Goal: Transaction & Acquisition: Purchase product/service

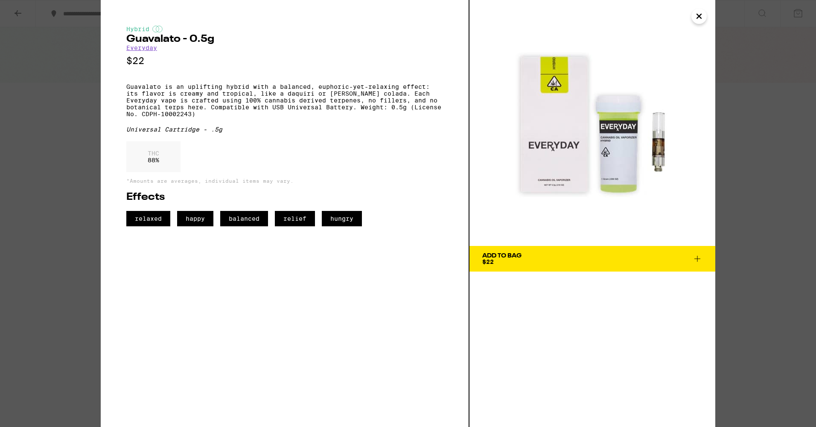
click at [699, 26] on img at bounding box center [593, 123] width 246 height 246
click at [698, 12] on icon "Close" at bounding box center [699, 16] width 10 height 13
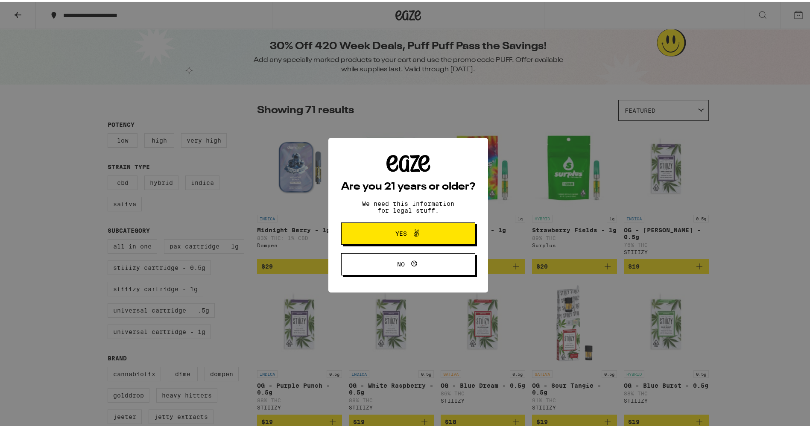
click at [404, 239] on button "Yes" at bounding box center [408, 232] width 134 height 22
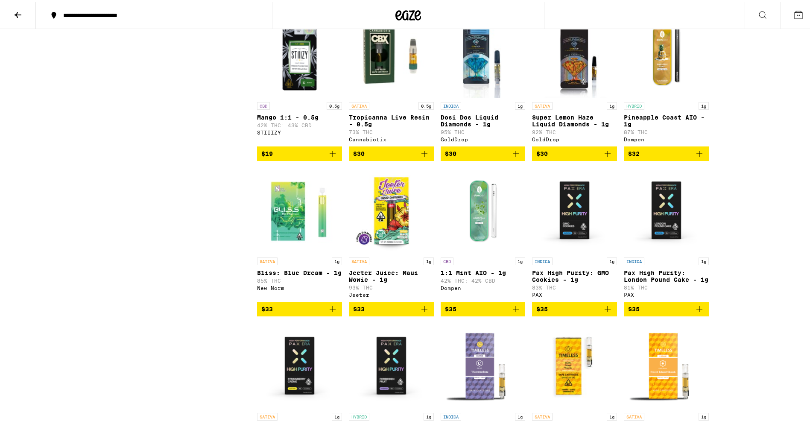
scroll to position [598, 0]
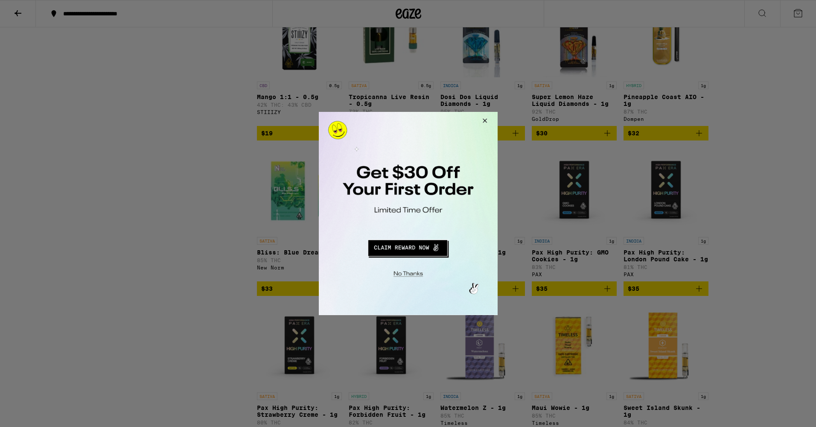
click at [415, 269] on button "Close Modal" at bounding box center [407, 272] width 174 height 13
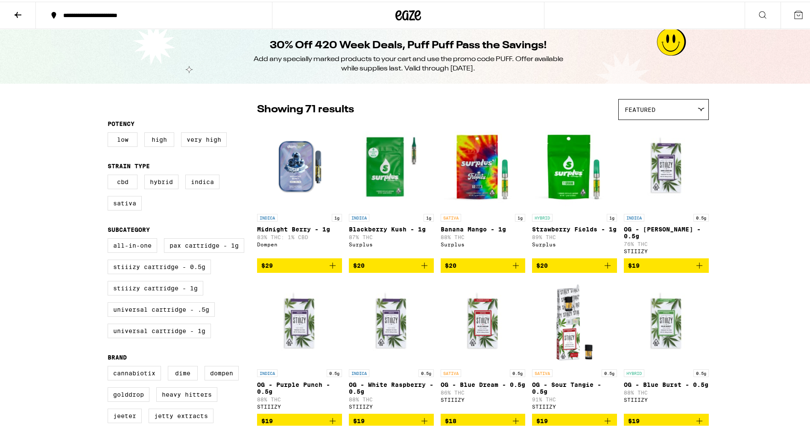
scroll to position [0, 0]
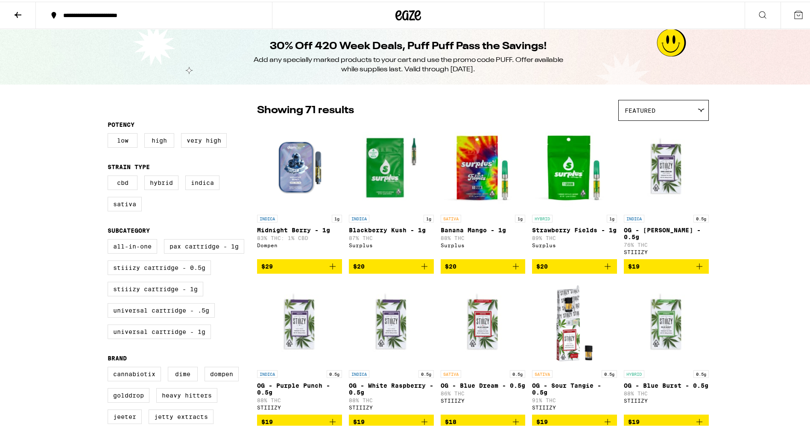
click at [114, 11] on div "**********" at bounding box center [158, 14] width 199 height 6
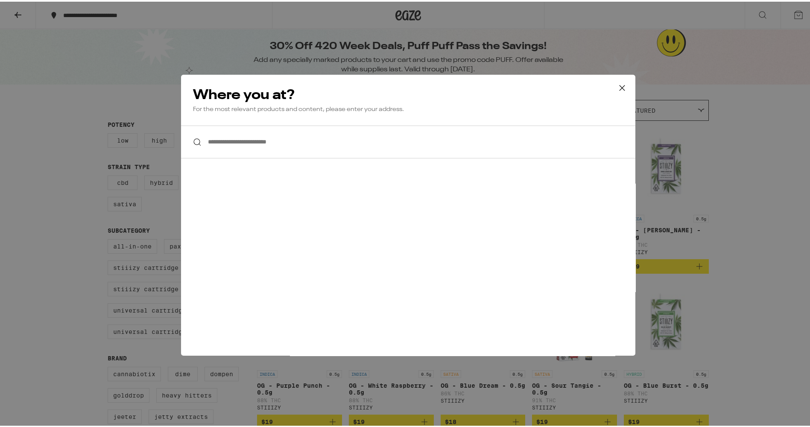
click at [295, 139] on input "**********" at bounding box center [408, 140] width 454 height 33
click at [248, 149] on input "**********" at bounding box center [408, 140] width 454 height 33
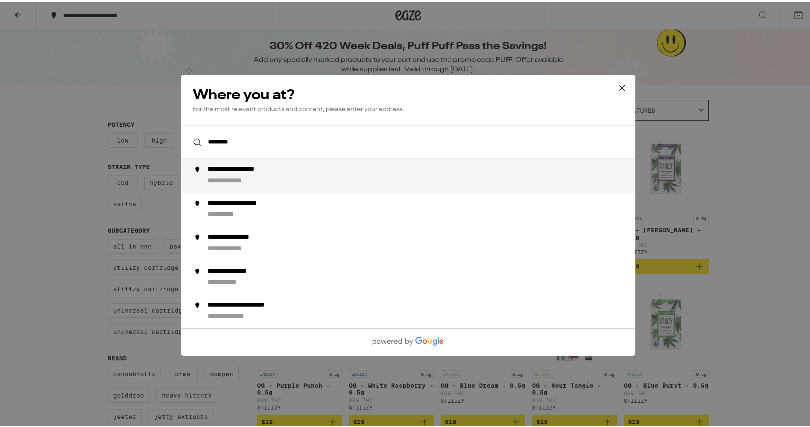
click at [300, 172] on div "**********" at bounding box center [424, 174] width 435 height 20
type input "**********"
click at [253, 171] on div "**********" at bounding box center [246, 168] width 79 height 9
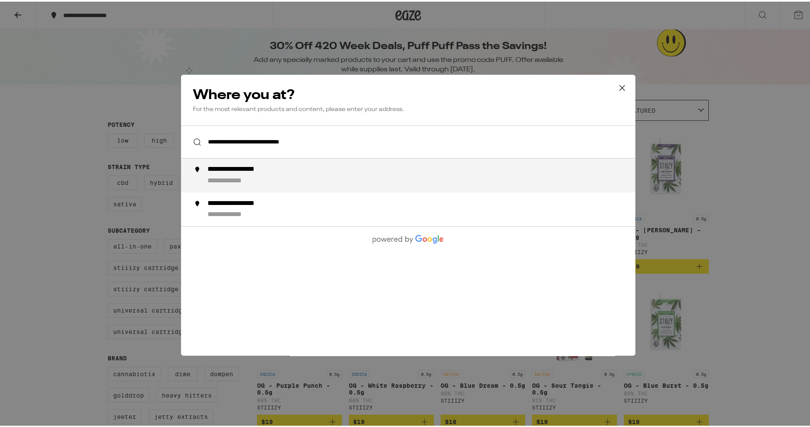
click at [273, 178] on div "**********" at bounding box center [424, 174] width 435 height 20
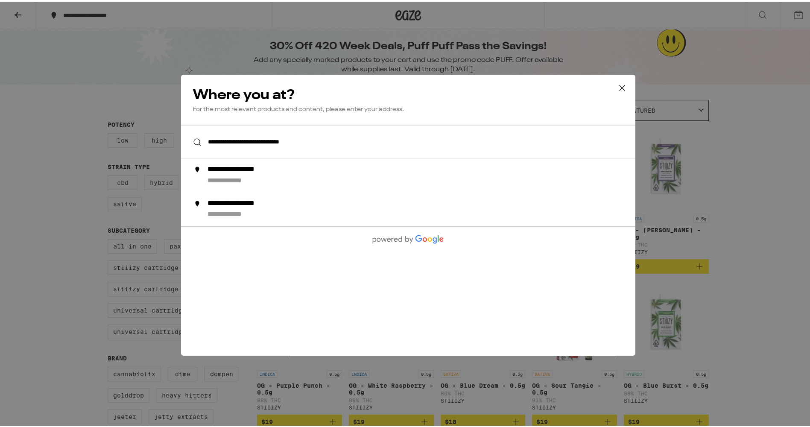
click at [616, 84] on icon at bounding box center [622, 86] width 13 height 13
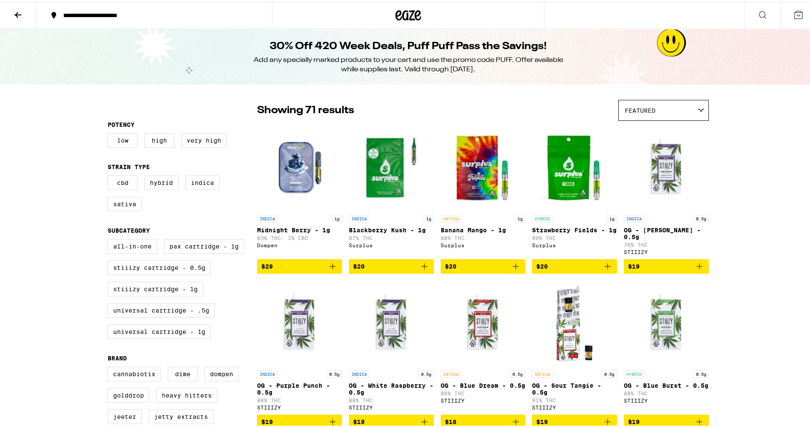
click at [402, 12] on icon at bounding box center [408, 14] width 13 height 10
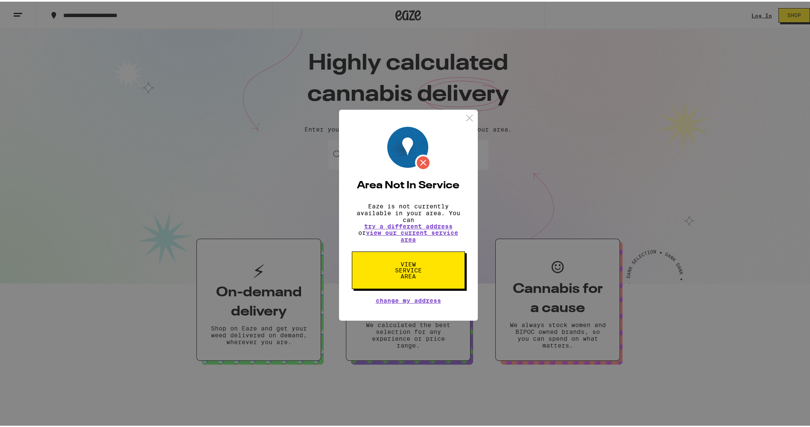
click at [465, 111] on img at bounding box center [469, 116] width 11 height 11
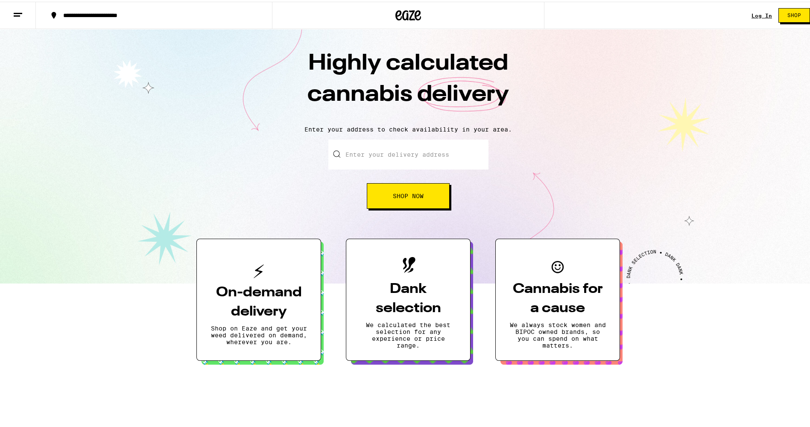
click at [406, 152] on div "**********" at bounding box center [408, 213] width 816 height 427
click at [281, 277] on button "On-demand delivery Shop on Eaze and get your weed delivered on demand, wherever…" at bounding box center [258, 298] width 125 height 122
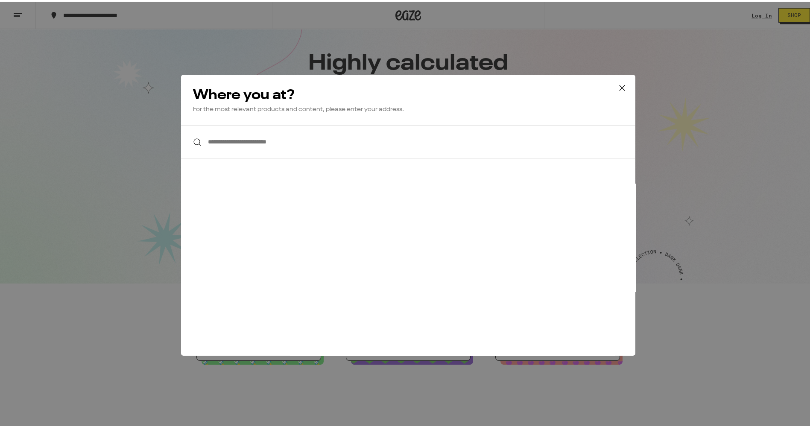
click at [612, 85] on button at bounding box center [622, 86] width 26 height 27
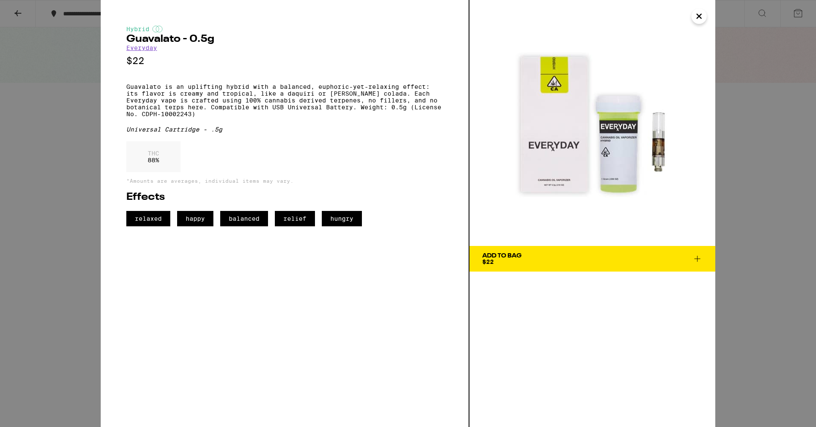
click at [590, 263] on span "Add To Bag $22" at bounding box center [592, 259] width 220 height 12
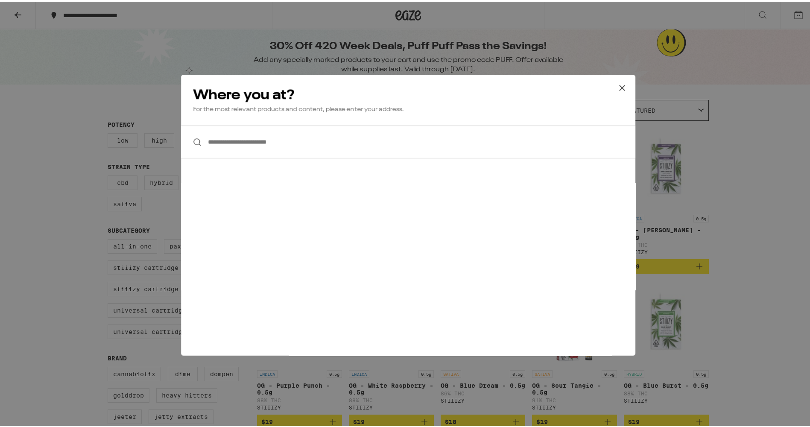
click at [628, 79] on button at bounding box center [622, 86] width 26 height 27
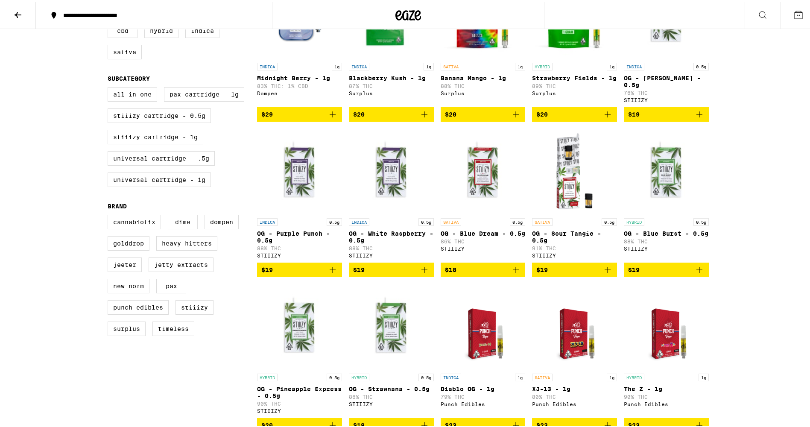
scroll to position [171, 0]
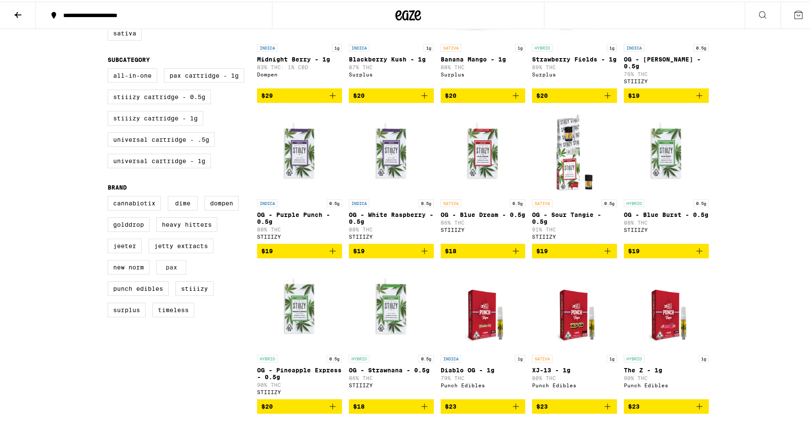
click at [176, 273] on label "PAX" at bounding box center [171, 265] width 30 height 15
click at [110, 196] on input "PAX" at bounding box center [109, 196] width 0 height 0
checkbox input "true"
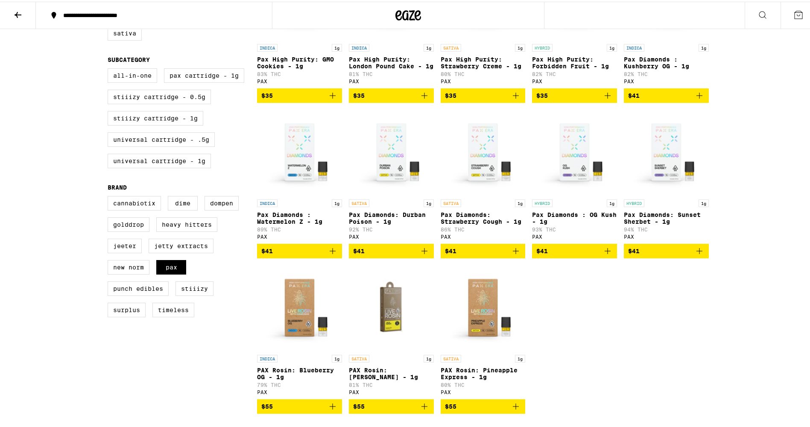
click at [380, 322] on img "Open page for PAX Rosin: Jack Herer - 1g from PAX" at bounding box center [391, 305] width 85 height 85
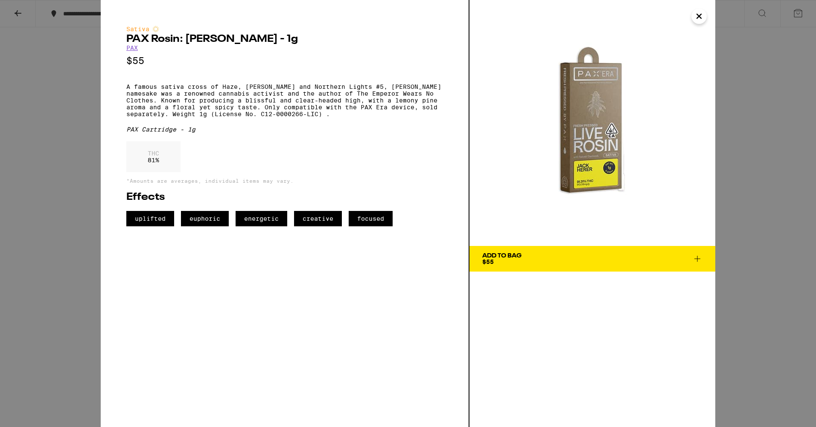
click at [556, 252] on button "Add To Bag $55" at bounding box center [593, 259] width 246 height 26
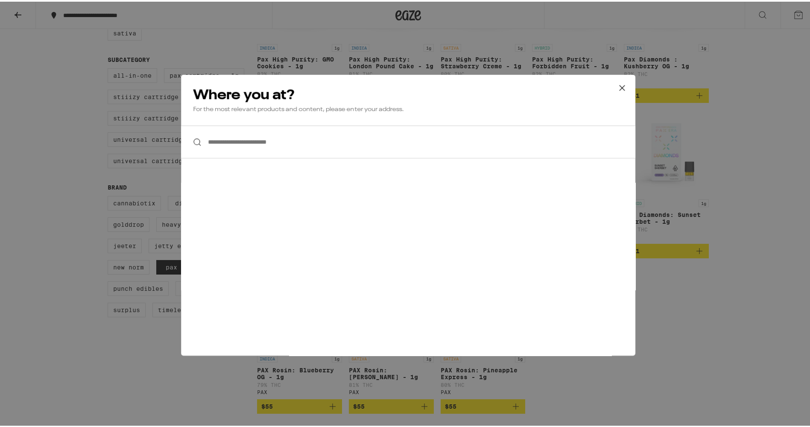
click at [622, 86] on icon at bounding box center [622, 86] width 13 height 13
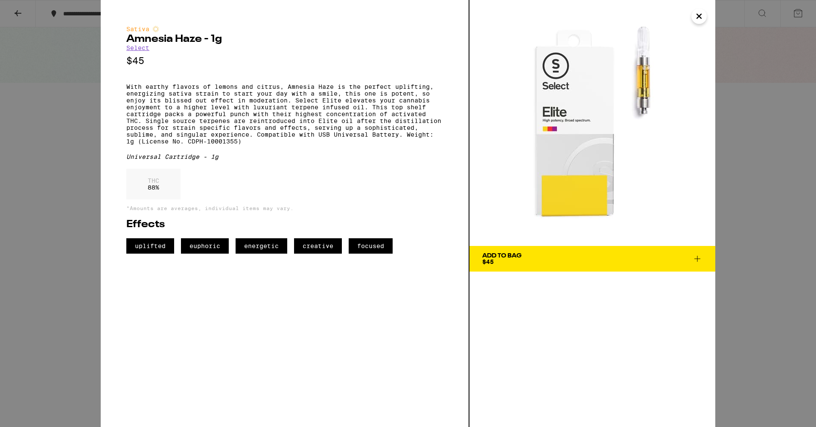
click at [589, 266] on button "Add To Bag $45" at bounding box center [593, 259] width 246 height 26
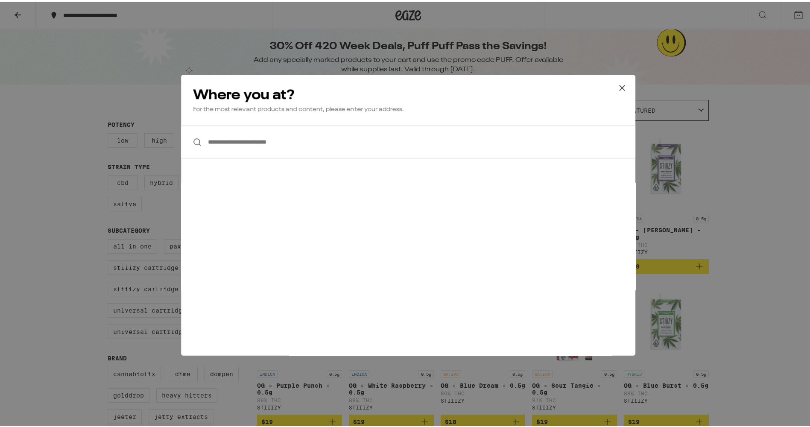
click at [621, 86] on icon at bounding box center [622, 86] width 13 height 13
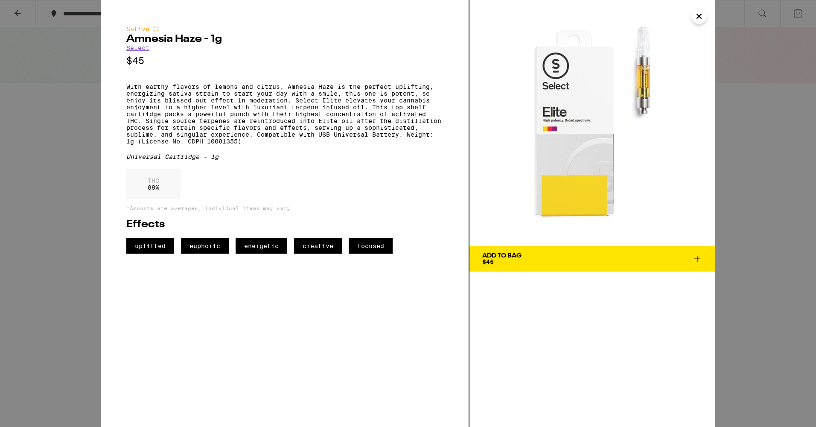
click at [138, 50] on link "Select" at bounding box center [137, 47] width 23 height 7
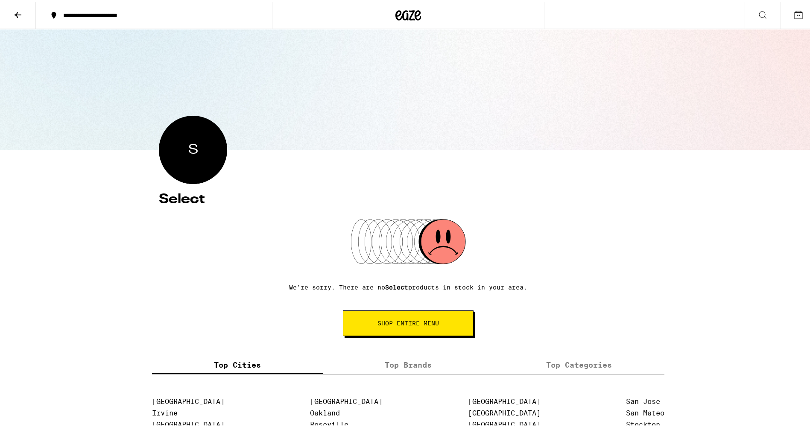
drag, startPoint x: 183, startPoint y: 150, endPoint x: 187, endPoint y: 147, distance: 4.6
click at [184, 149] on div "S" at bounding box center [193, 148] width 68 height 68
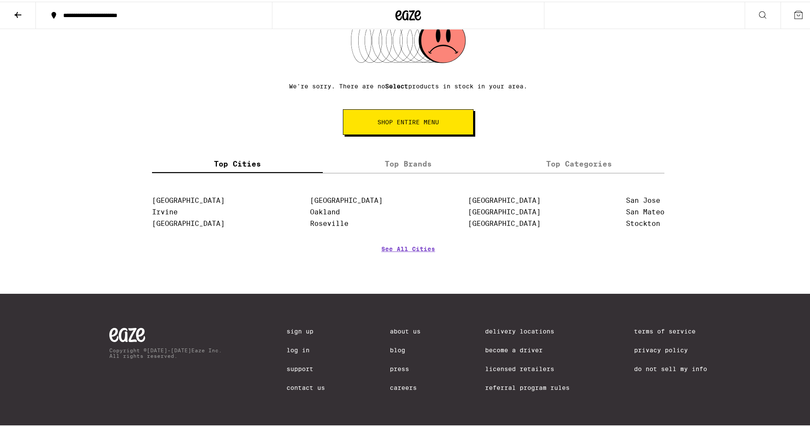
scroll to position [205, 0]
click at [426, 165] on label "Top Brands" at bounding box center [408, 162] width 171 height 18
click at [0, 0] on input "Top Brands" at bounding box center [0, 0] width 0 height 0
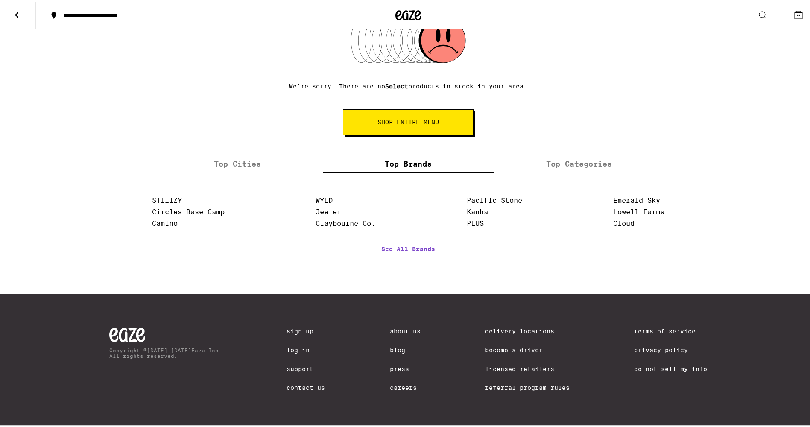
click at [551, 158] on label "Top Categories" at bounding box center [579, 162] width 171 height 18
click at [0, 0] on input "Top Categories" at bounding box center [0, 0] width 0 height 0
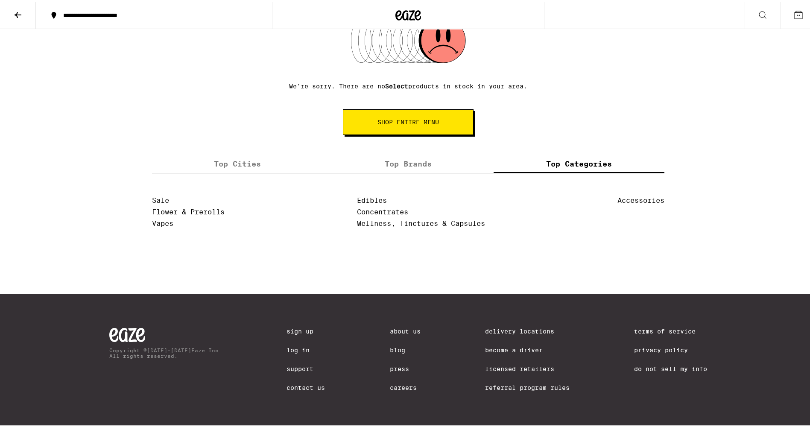
click at [413, 176] on div "Top Cities Top Brands Top Categories Anaheim Irvine Long Beach Los Angeles Oakl…" at bounding box center [408, 216] width 512 height 126
click at [405, 164] on label "Top Brands" at bounding box center [408, 162] width 171 height 18
click at [0, 0] on input "Top Brands" at bounding box center [0, 0] width 0 height 0
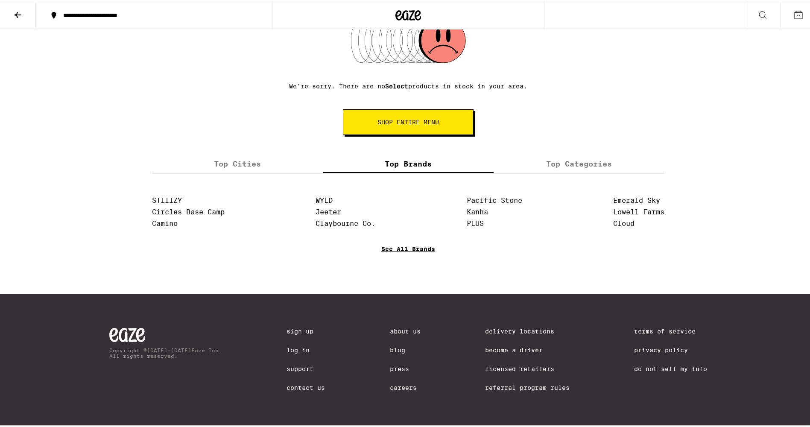
click at [405, 248] on link "See All Brands" at bounding box center [408, 260] width 54 height 32
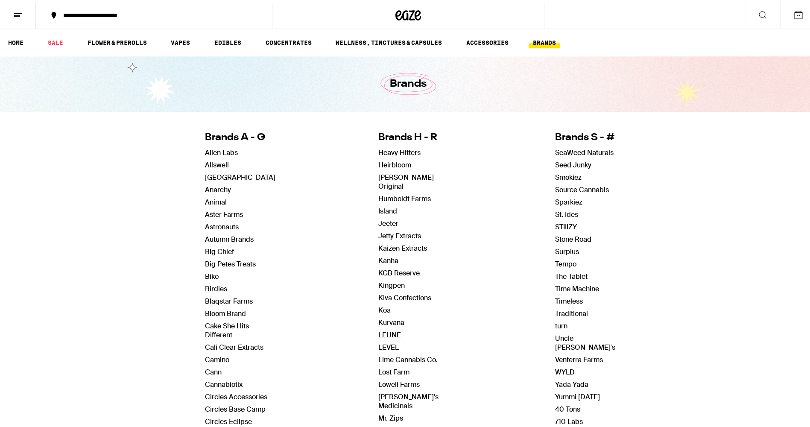
click at [555, 324] on link "turn" at bounding box center [561, 324] width 12 height 9
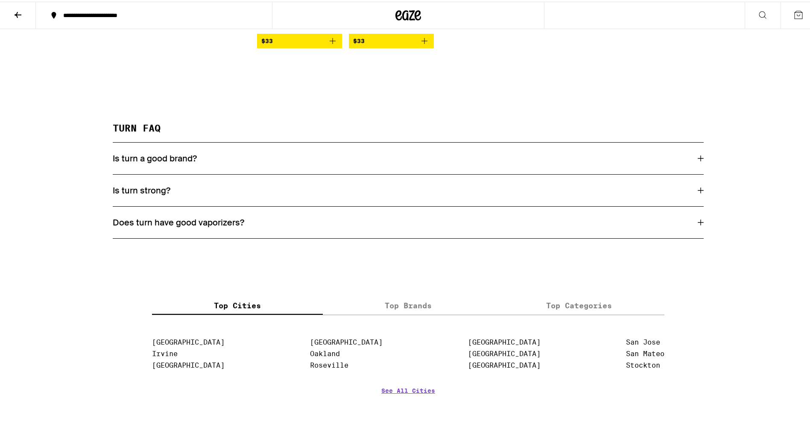
scroll to position [1326, 0]
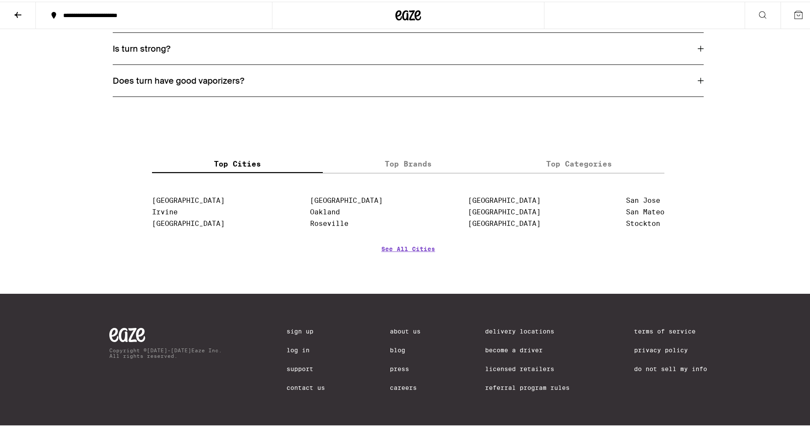
click at [419, 153] on label "Top Brands" at bounding box center [408, 162] width 171 height 18
click at [0, 0] on input "Top Brands" at bounding box center [0, 0] width 0 height 0
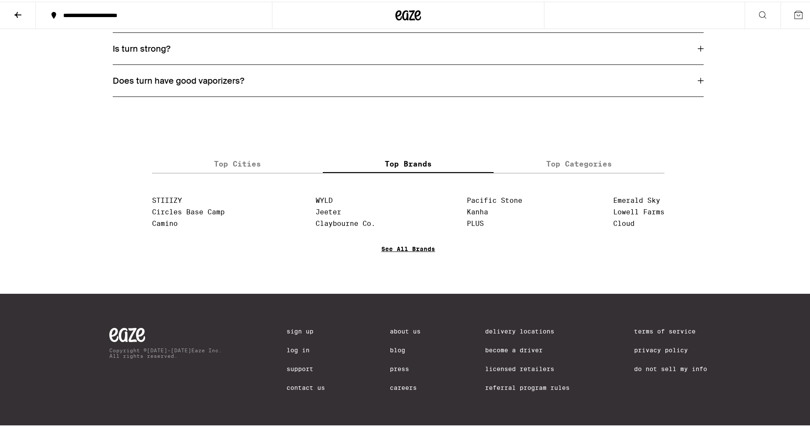
click at [416, 249] on link "See All Brands" at bounding box center [408, 260] width 54 height 32
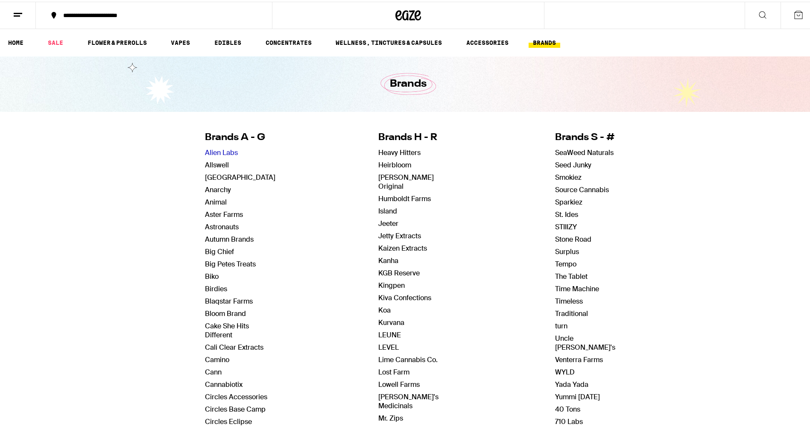
click at [213, 152] on link "Alien Labs" at bounding box center [221, 150] width 33 height 9
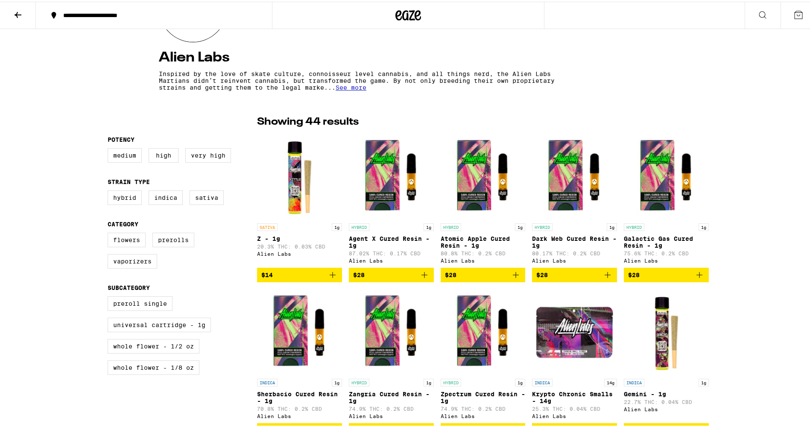
scroll to position [213, 0]
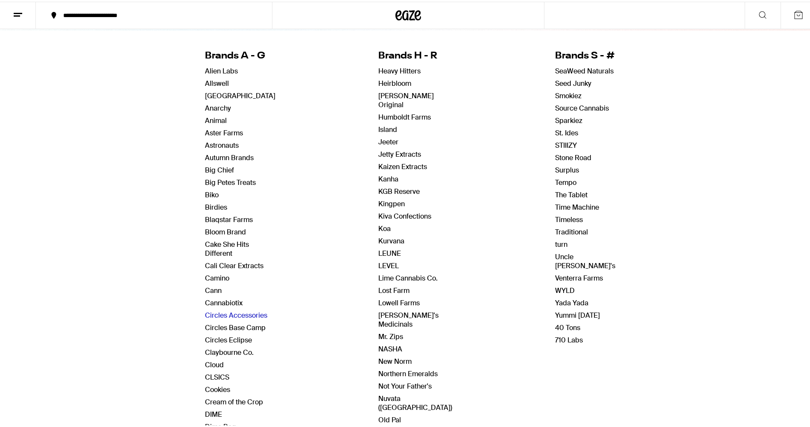
scroll to position [171, 0]
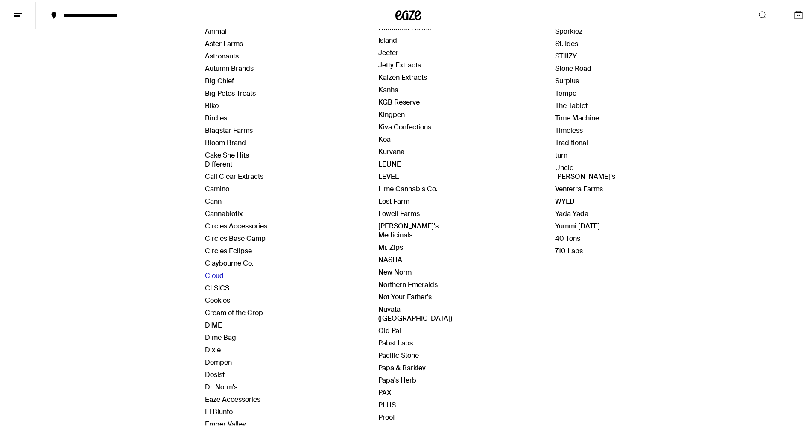
click at [205, 277] on link "Cloud" at bounding box center [214, 273] width 19 height 9
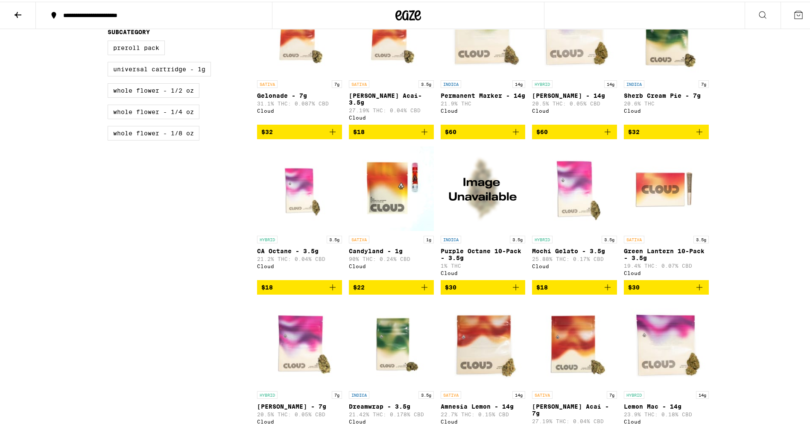
scroll to position [598, 0]
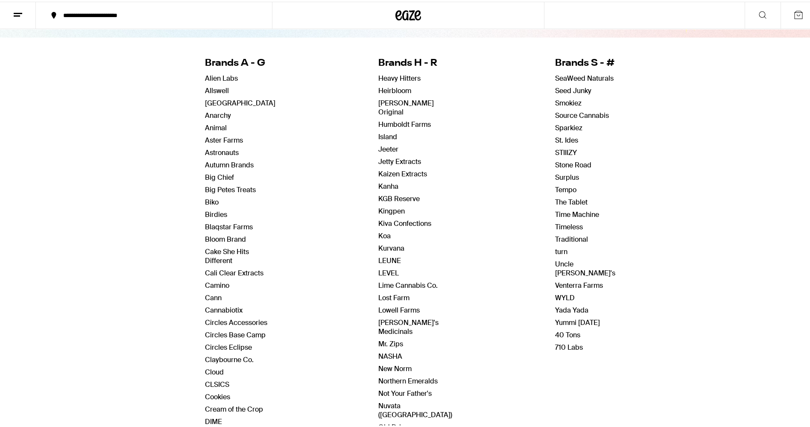
scroll to position [256, 0]
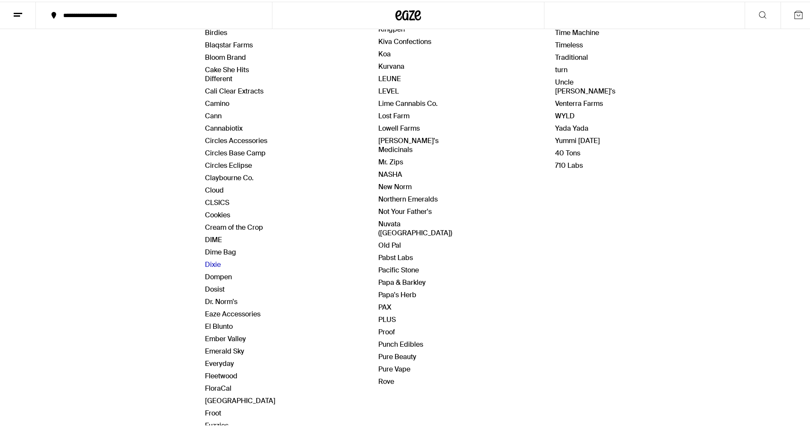
click at [210, 261] on link "Dixie" at bounding box center [213, 262] width 16 height 9
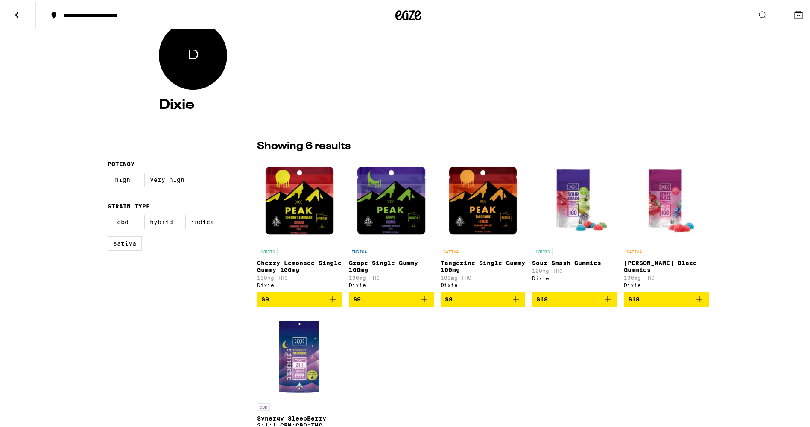
scroll to position [213, 0]
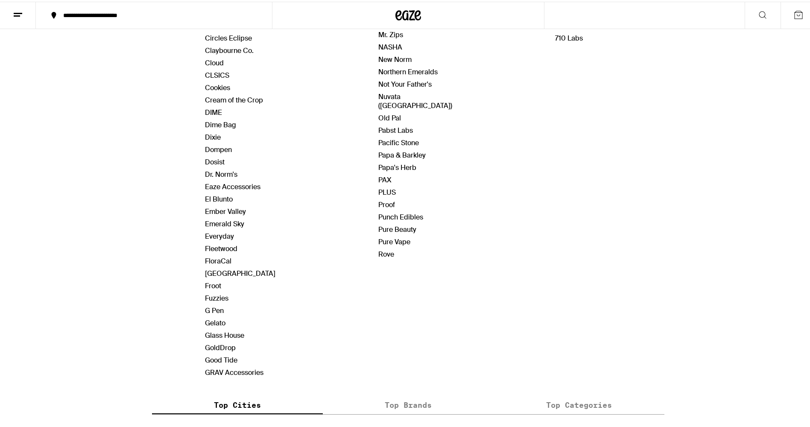
scroll to position [384, 0]
click at [219, 368] on link "GRAV Accessories" at bounding box center [234, 369] width 58 height 9
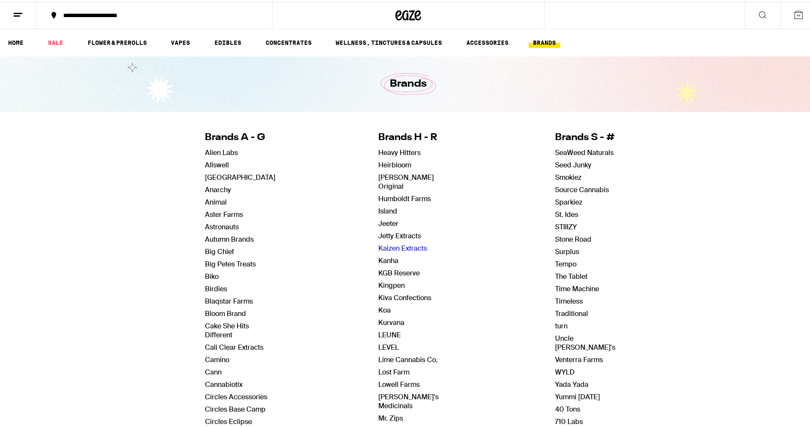
click at [388, 242] on link "Kaizen Extracts" at bounding box center [402, 246] width 49 height 9
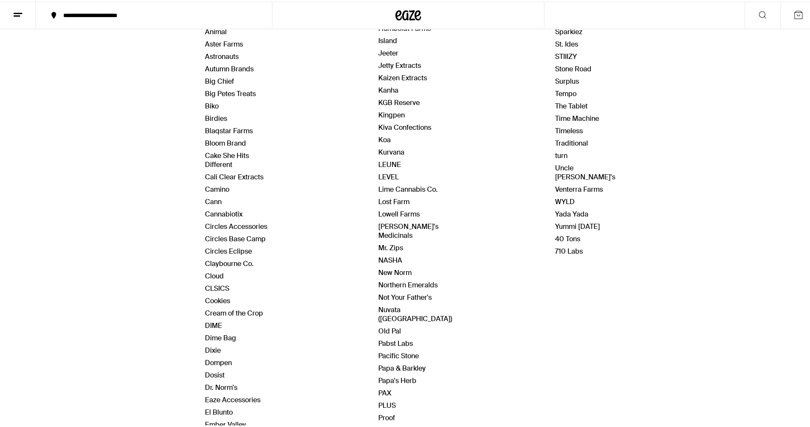
scroll to position [171, 0]
click at [401, 349] on link "Pacific Stone" at bounding box center [398, 353] width 41 height 9
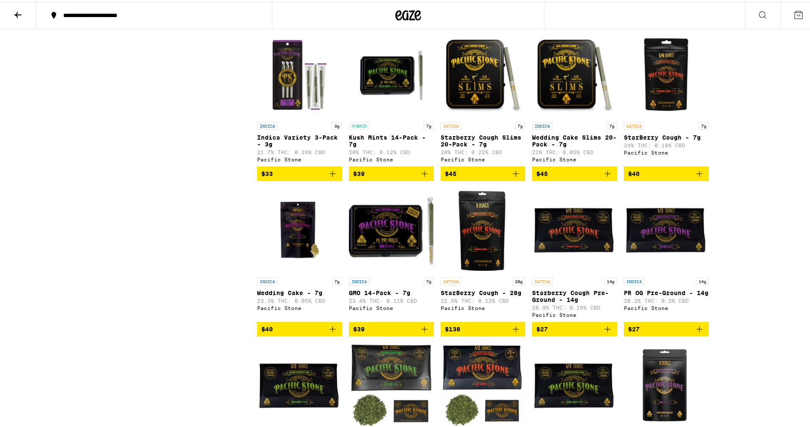
scroll to position [555, 0]
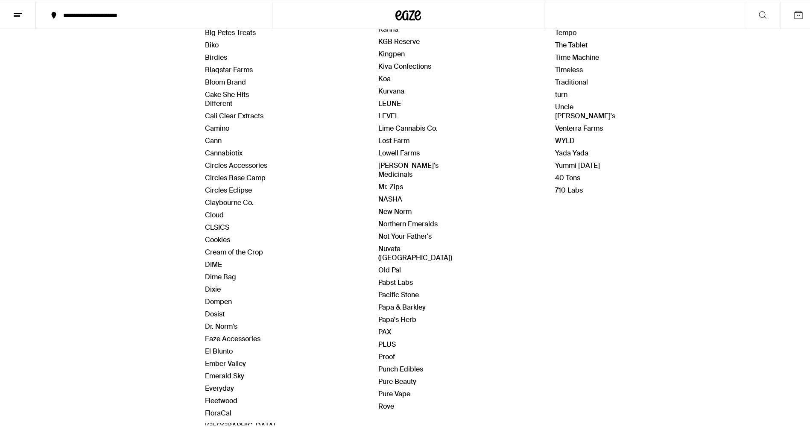
scroll to position [256, 0]
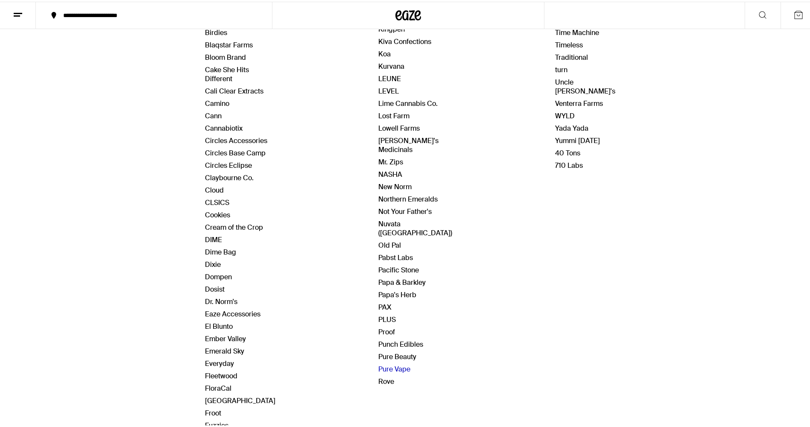
click at [390, 363] on link "Pure Vape" at bounding box center [394, 367] width 32 height 9
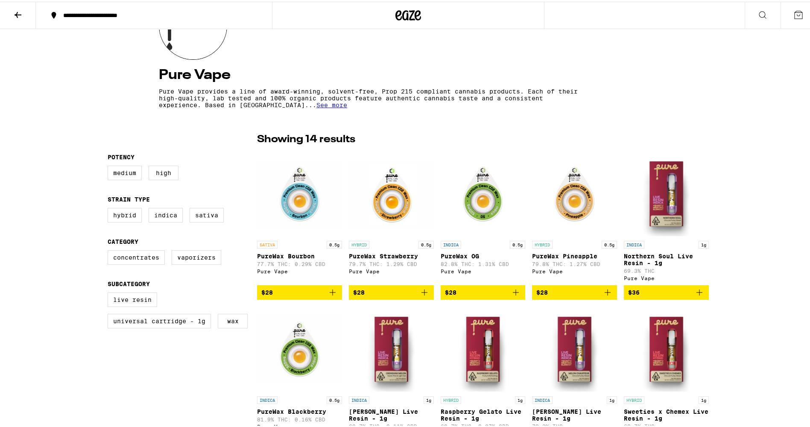
scroll to position [128, 0]
